Goal: Navigation & Orientation: Find specific page/section

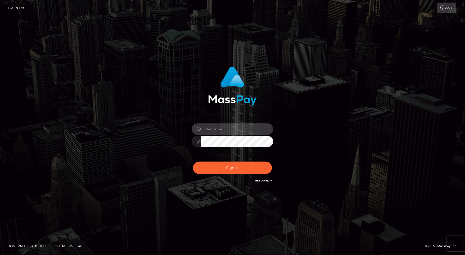
click at [249, 131] on input "text" at bounding box center [237, 128] width 72 height 11
click at [265, 103] on div at bounding box center [233, 84] width 134 height 43
click at [257, 123] on div at bounding box center [232, 139] width 89 height 39
click at [259, 134] on input "text" at bounding box center [237, 128] width 72 height 11
type input "jacob.bulbulia"
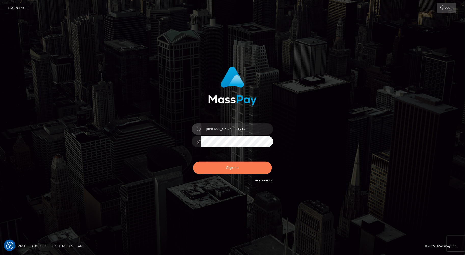
click at [221, 170] on button "Sign in" at bounding box center [232, 168] width 79 height 12
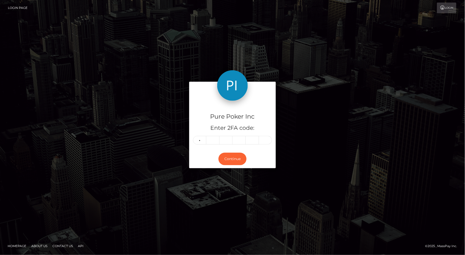
type input "2"
type input "4"
type input "5"
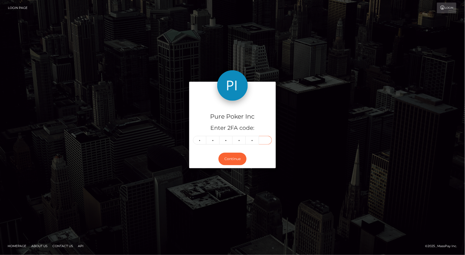
type input "7"
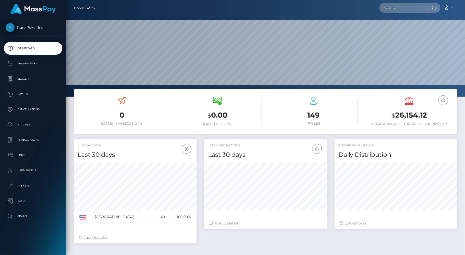
scroll to position [90, 123]
click at [33, 98] on p "Payees" at bounding box center [33, 94] width 54 height 8
